Goal: Task Accomplishment & Management: Manage account settings

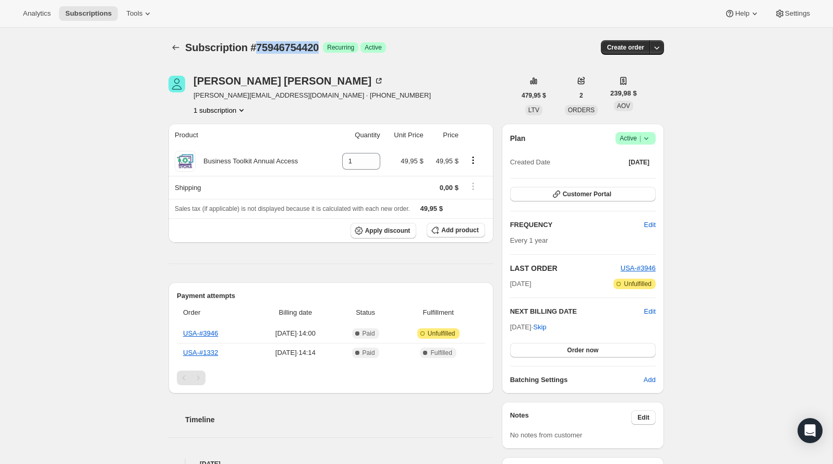
click at [640, 138] on span "|" at bounding box center [641, 138] width 2 height 8
click at [653, 136] on span "Logrado Active |" at bounding box center [636, 138] width 40 height 13
click at [627, 173] on span "Cancel subscription" at bounding box center [632, 176] width 59 height 8
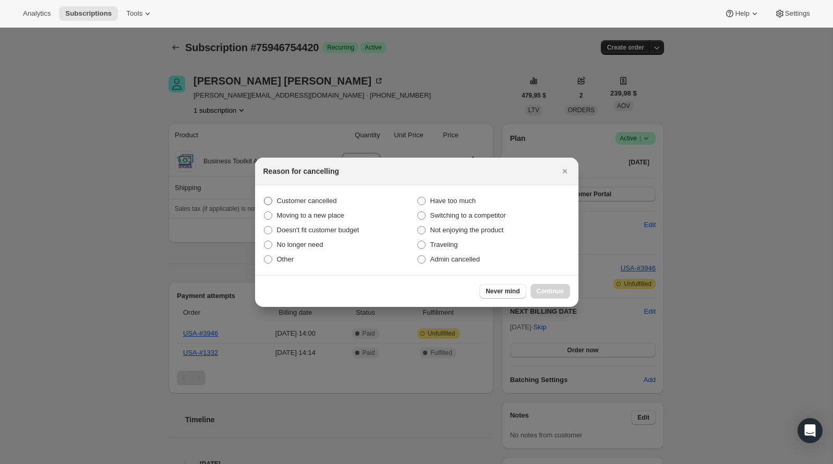
click at [337, 202] on span "Customer cancelled" at bounding box center [307, 201] width 60 height 8
click at [265, 197] on input "Customer cancelled" at bounding box center [264, 197] width 1 height 1
radio input "true"
click at [547, 287] on span "Continue" at bounding box center [550, 291] width 27 height 8
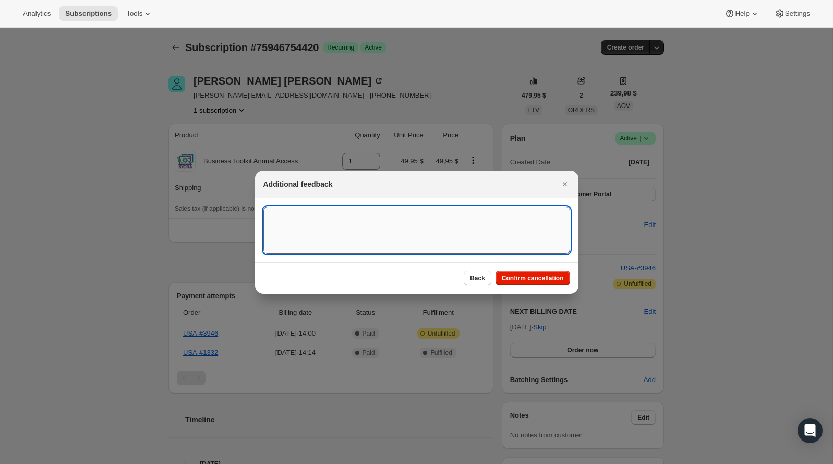
click at [399, 222] on textarea ":rb5:" at bounding box center [416, 230] width 307 height 47
click at [449, 214] on textarea "Customer canceled BA agreement" at bounding box center [416, 230] width 307 height 47
type textarea "Customer canceled BA agreement"
click at [558, 279] on span "Confirm cancellation" at bounding box center [533, 278] width 62 height 8
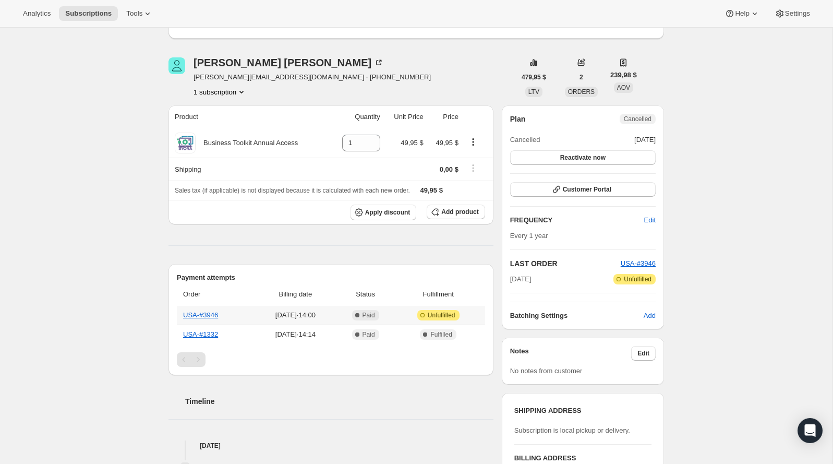
scroll to position [82, 0]
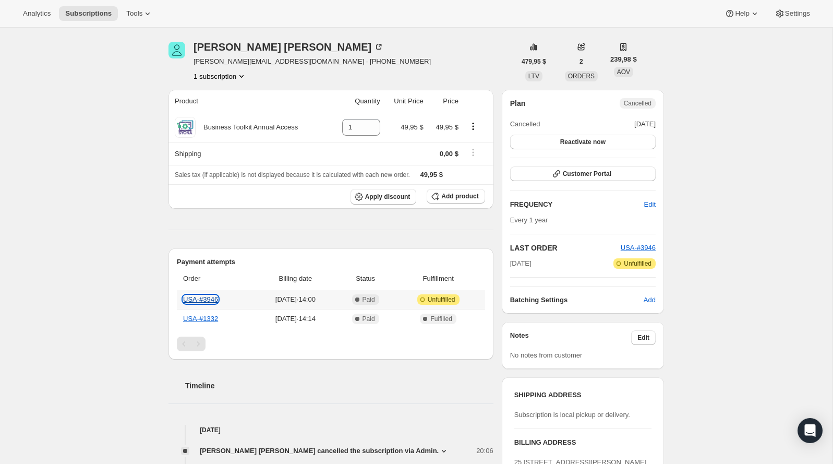
click at [209, 298] on link "USA-#3946" at bounding box center [200, 299] width 35 height 8
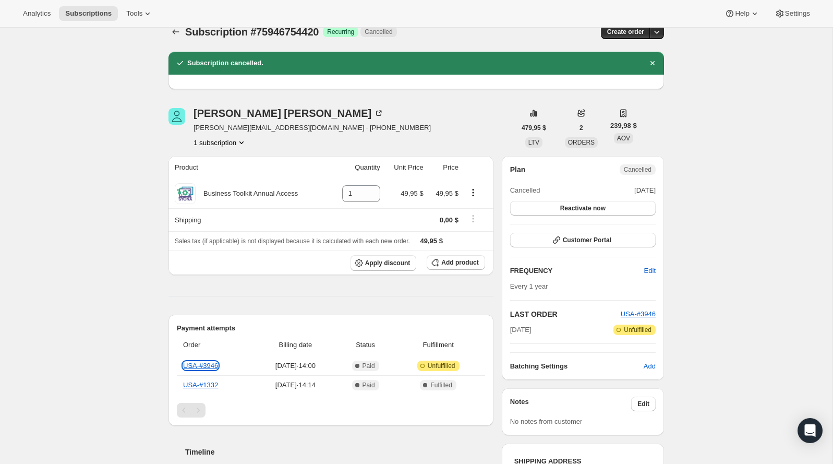
scroll to position [4, 0]
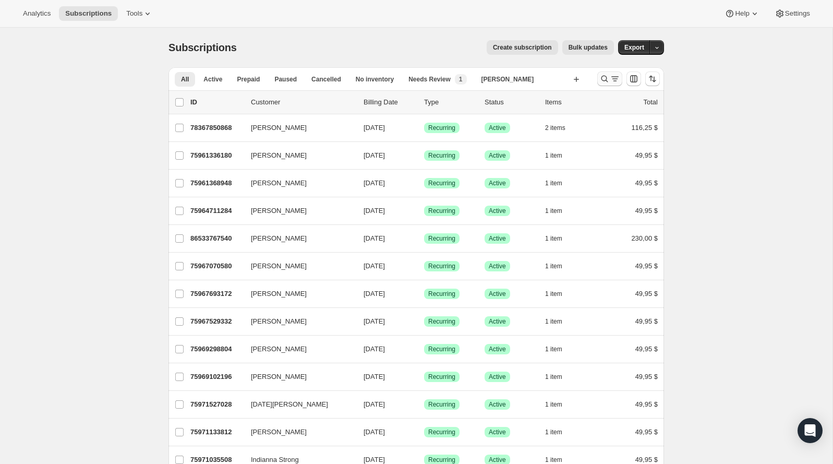
click at [602, 75] on icon "Buscar y filtrar resultados" at bounding box center [604, 79] width 10 height 10
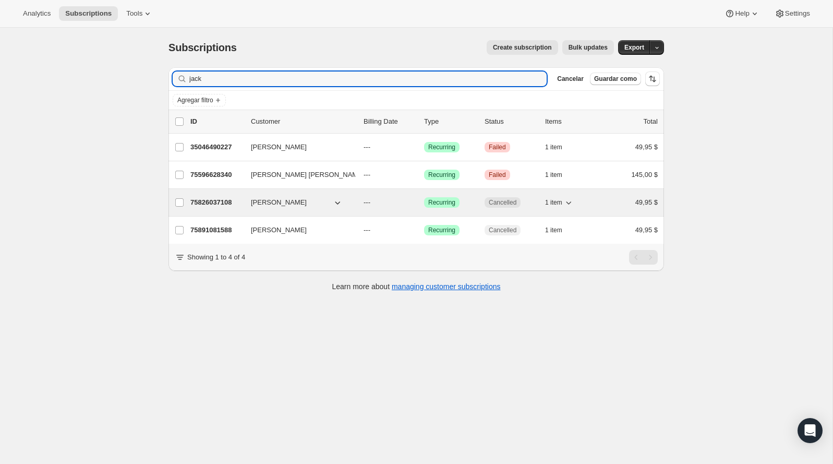
type input "jack"
click at [272, 198] on span "Jack Hays" at bounding box center [279, 202] width 56 height 10
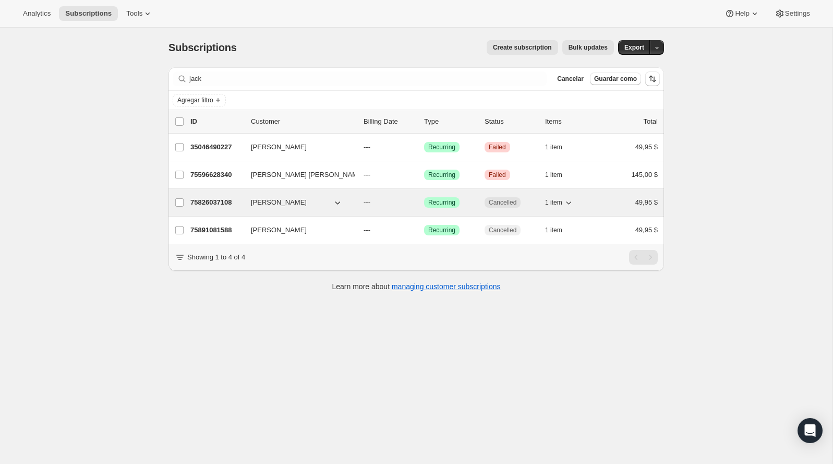
click at [239, 206] on div "75826037108 Jack Hays --- Logrado Recurring Cancelled 1 item 49,95 $" at bounding box center [423, 202] width 467 height 15
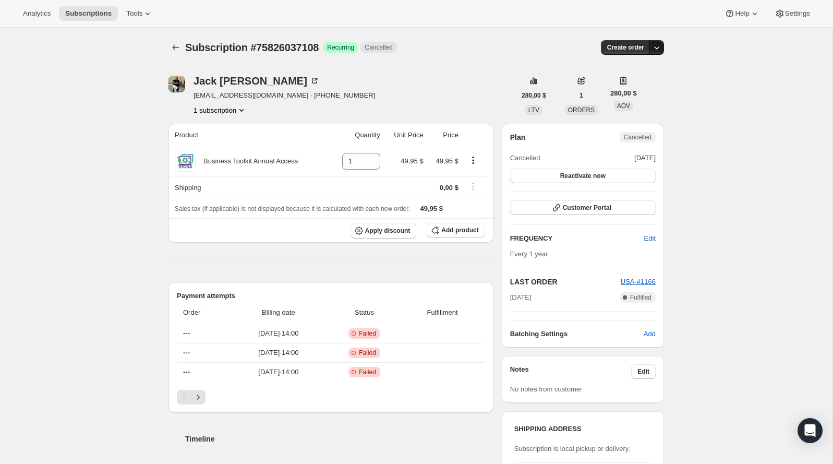
click at [658, 44] on icon "button" at bounding box center [657, 47] width 10 height 10
click at [718, 75] on div "Subscription #75826037108. Esta página está lista Subscription #75826037108 Log…" at bounding box center [416, 456] width 833 height 857
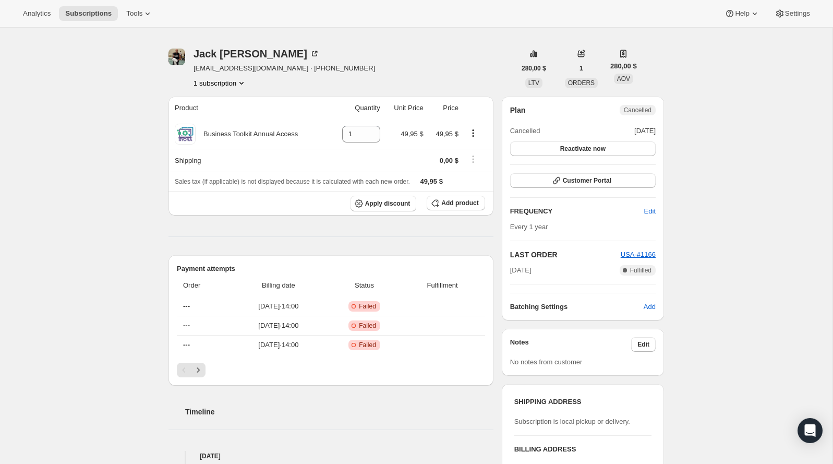
scroll to position [25, 0]
